Goal: Information Seeking & Learning: Learn about a topic

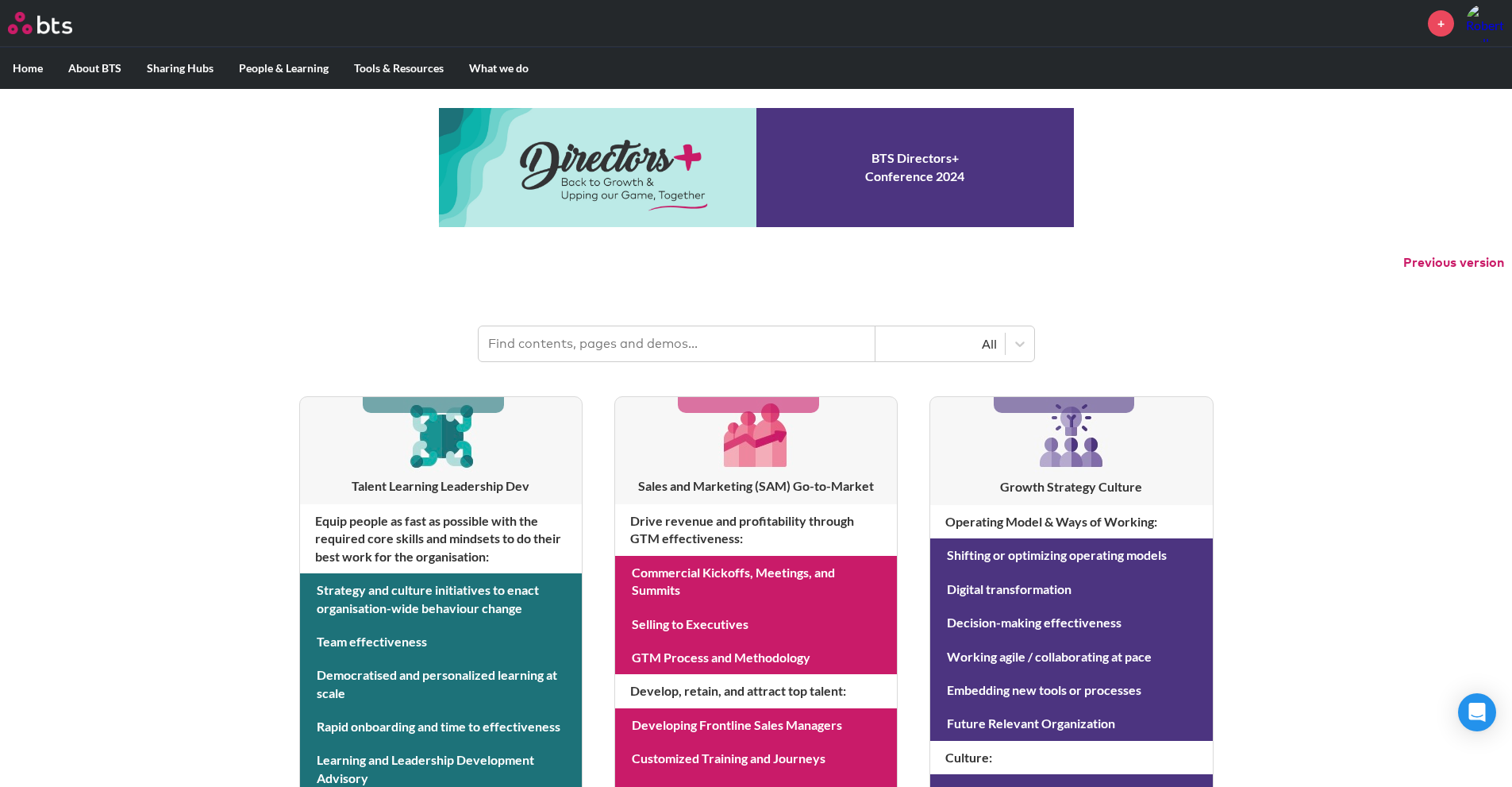
click at [611, 346] on input "text" at bounding box center [677, 344] width 397 height 35
type input "multipliers"
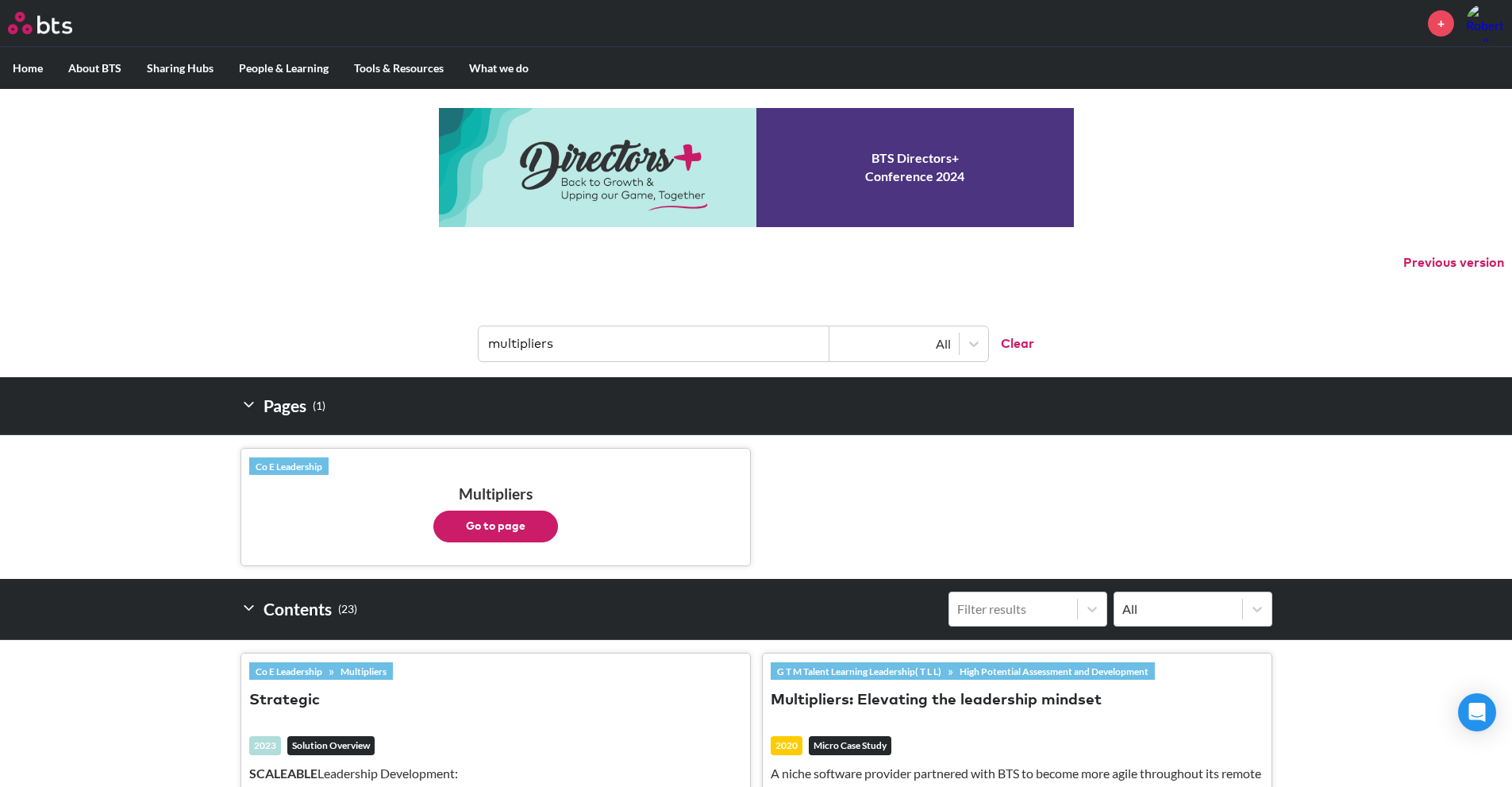
click at [495, 522] on button "Go to page" at bounding box center [496, 526] width 125 height 31
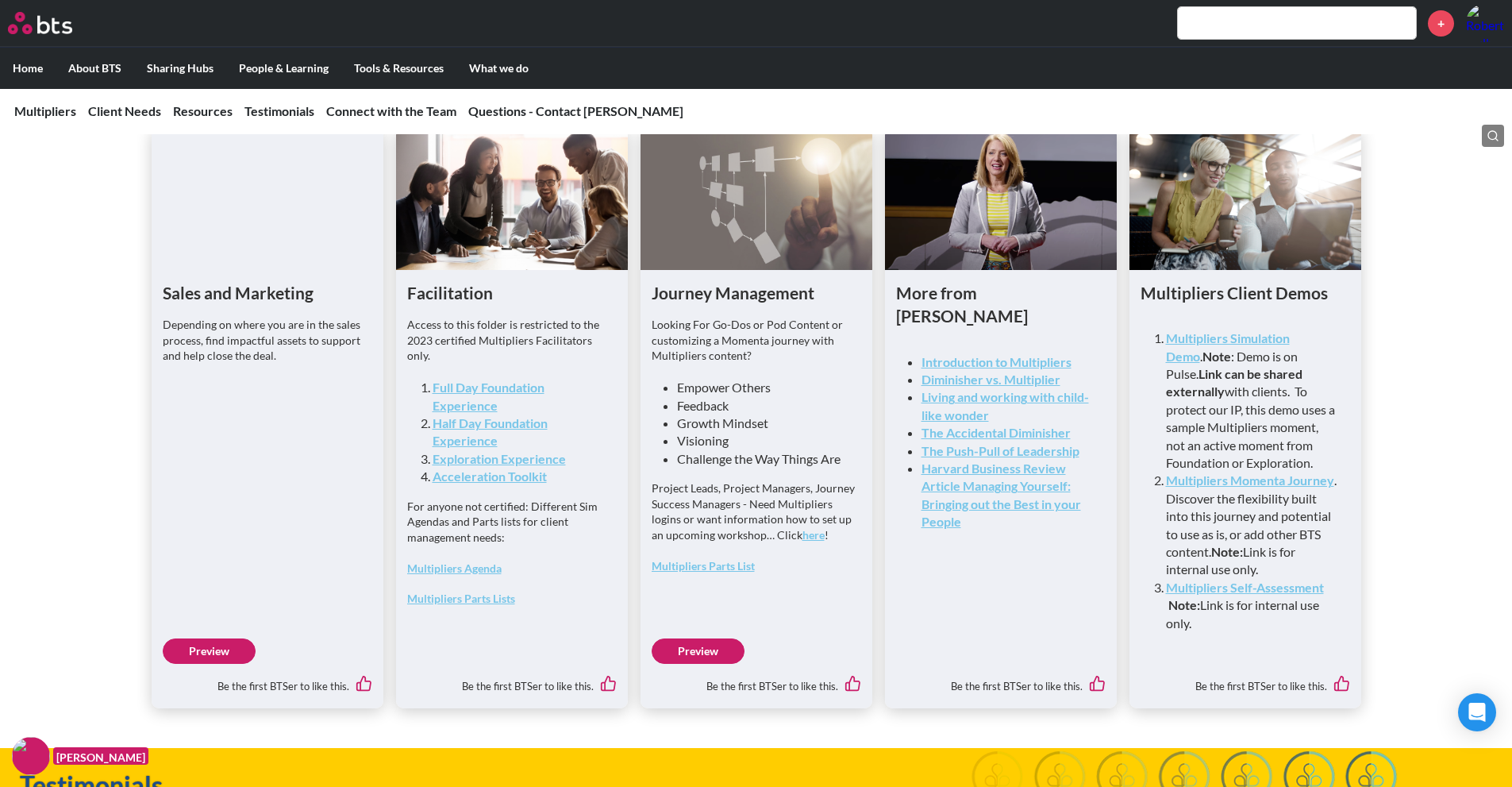
scroll to position [4035, 0]
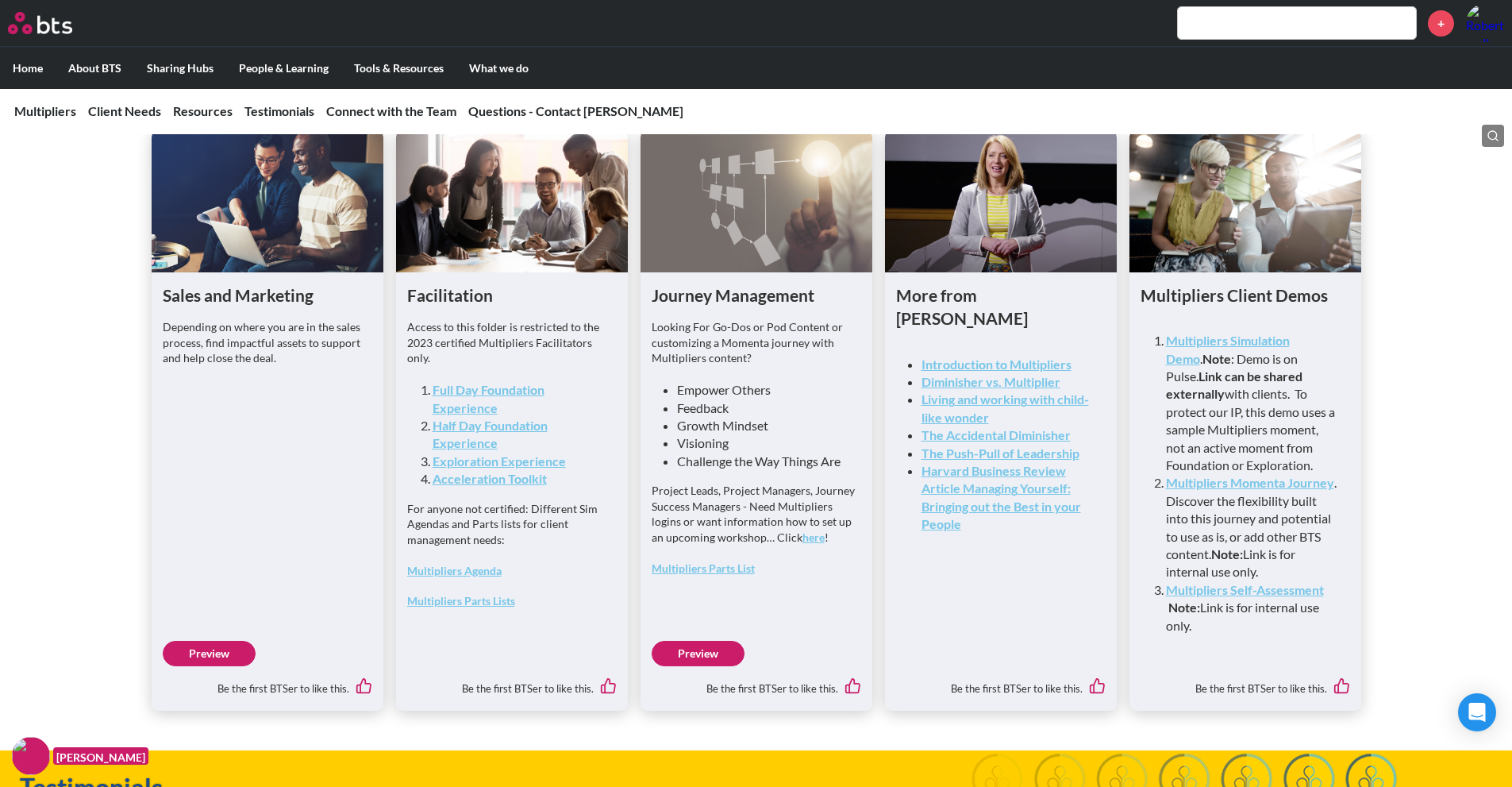
click at [203, 666] on link "Preview" at bounding box center [209, 653] width 93 height 25
